Goal: Information Seeking & Learning: Learn about a topic

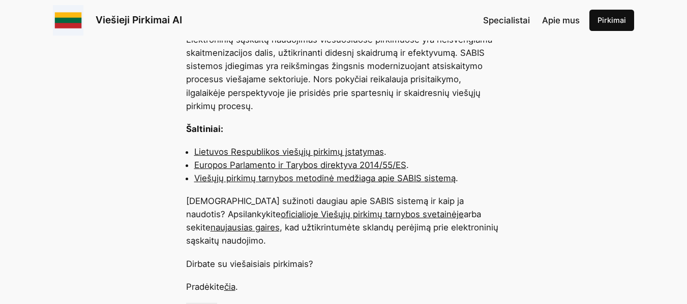
scroll to position [1067, 0]
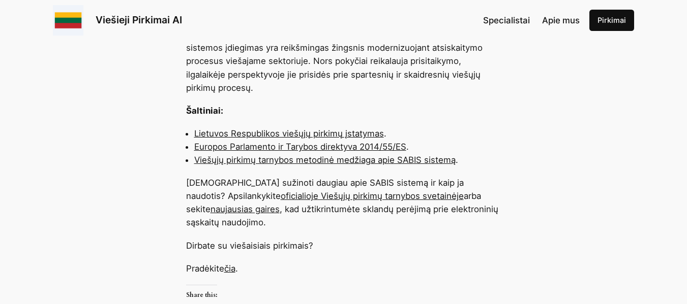
click at [235, 264] on link "čia" at bounding box center [229, 269] width 11 height 10
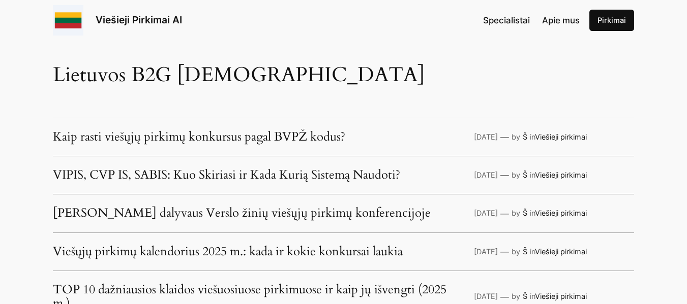
scroll to position [2338, 0]
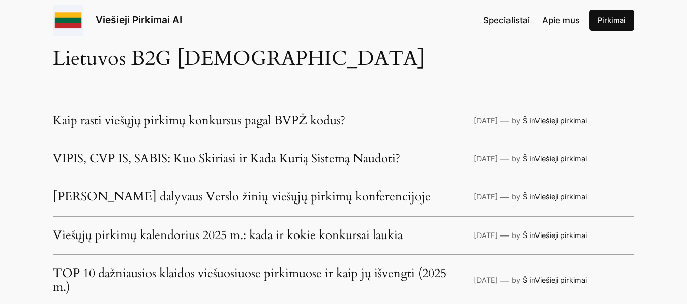
click at [213, 157] on link "VIPIS, CVP IS, SABIS: Kuo Skiriasi ir Kada Kurią Sistemą Naudoti?" at bounding box center [226, 158] width 347 height 13
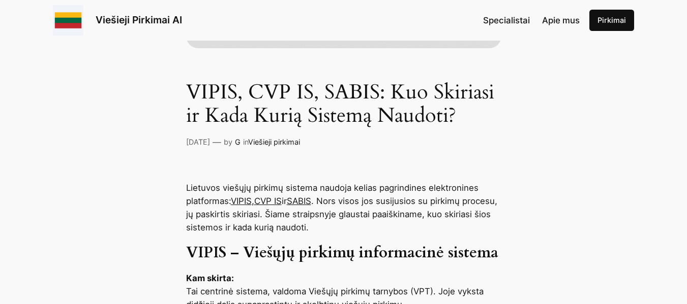
scroll to position [356, 0]
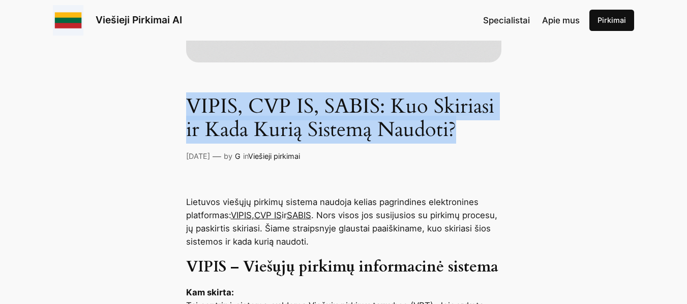
drag, startPoint x: 479, startPoint y: 116, endPoint x: 495, endPoint y: 129, distance: 20.2
click at [495, 129] on h1 "VIPIS, CVP IS, SABIS: Kuo Skiriasi ir Kada Kurią Sistemą Naudoti?" at bounding box center [343, 118] width 315 height 47
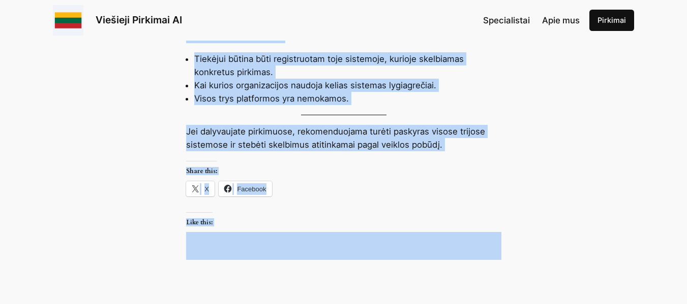
scroll to position [1484, 0]
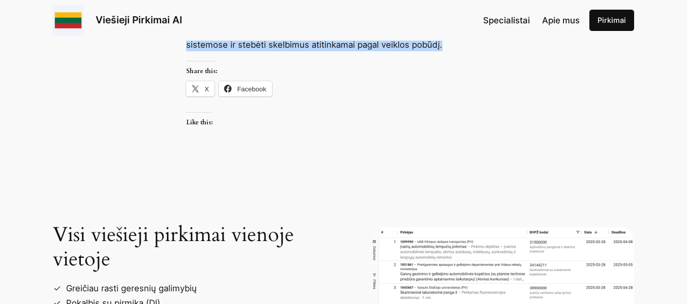
drag, startPoint x: 186, startPoint y: 101, endPoint x: 451, endPoint y: 44, distance: 270.9
copy div "Loremips dolorsi ametcon adipisc elitsed doeius temporincid utlaboreetdo magnaa…"
